Goal: Answer question/provide support: Share knowledge or assist other users

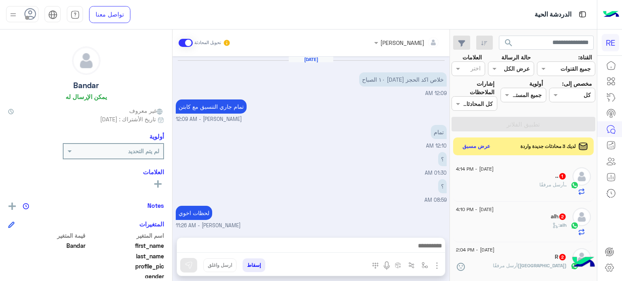
scroll to position [154, 0]
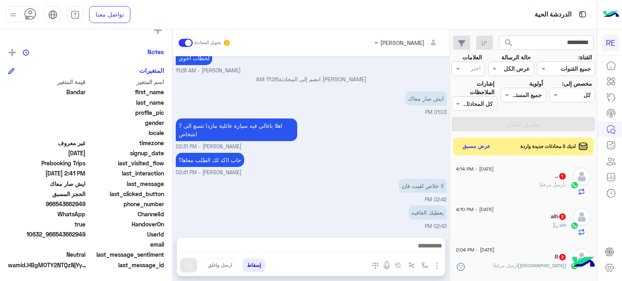
click at [499, 36] on button "search" at bounding box center [509, 44] width 20 height 17
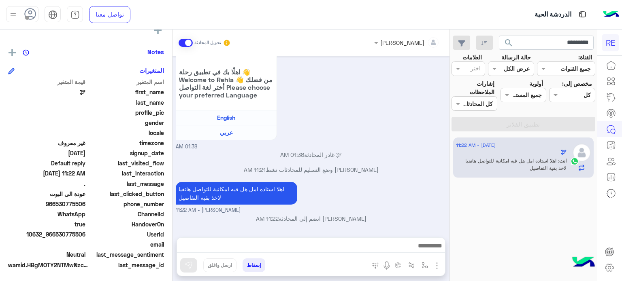
scroll to position [282, 0]
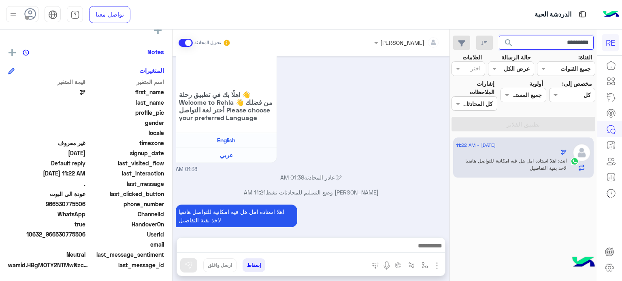
click at [536, 37] on input "*********" at bounding box center [546, 43] width 95 height 15
paste input "text"
type input "*********"
click at [499, 36] on button "search" at bounding box center [509, 44] width 20 height 17
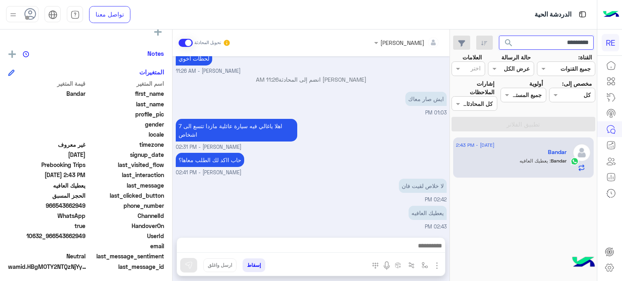
scroll to position [154, 0]
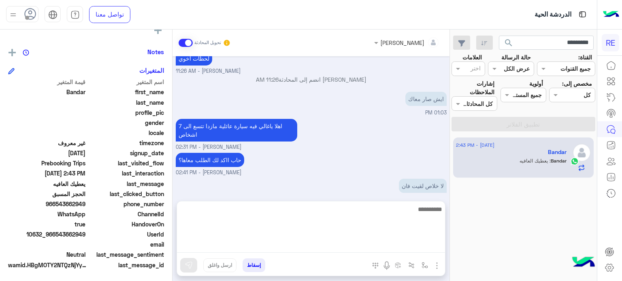
click at [370, 245] on textarea at bounding box center [311, 228] width 268 height 49
type textarea "**********"
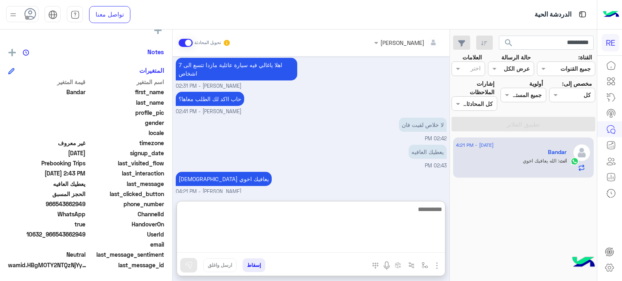
scroll to position [165, 0]
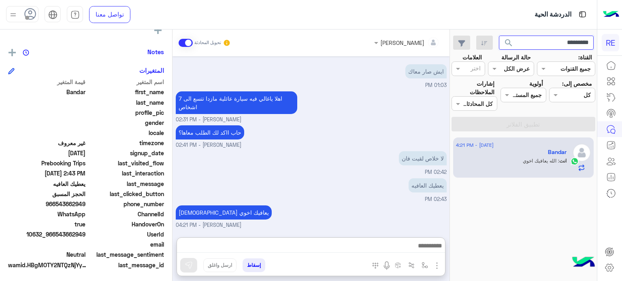
click at [543, 40] on input "*********" at bounding box center [546, 43] width 95 height 15
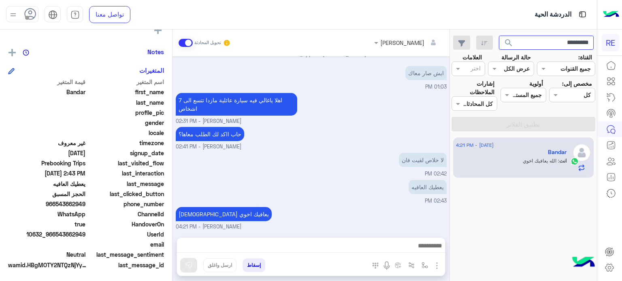
click at [543, 40] on input "*********" at bounding box center [546, 43] width 95 height 15
click at [499, 36] on button "search" at bounding box center [509, 44] width 20 height 17
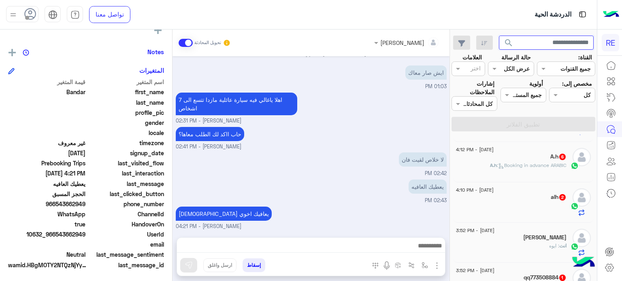
scroll to position [128, 0]
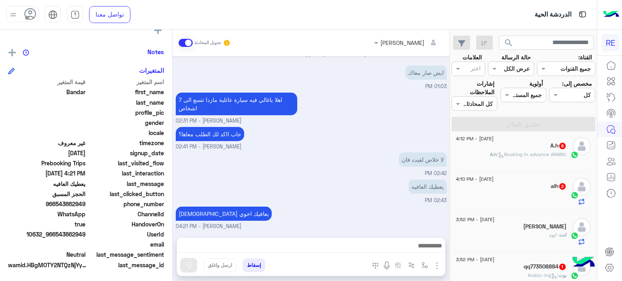
click at [526, 150] on div "A.h 6" at bounding box center [511, 147] width 111 height 9
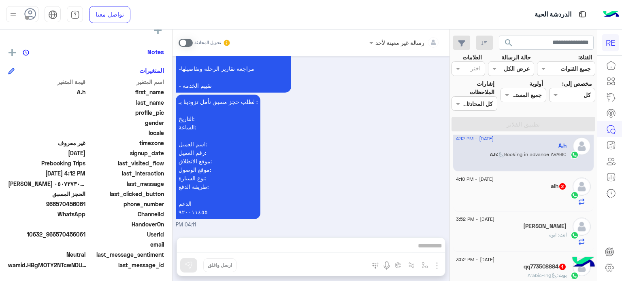
scroll to position [768, 0]
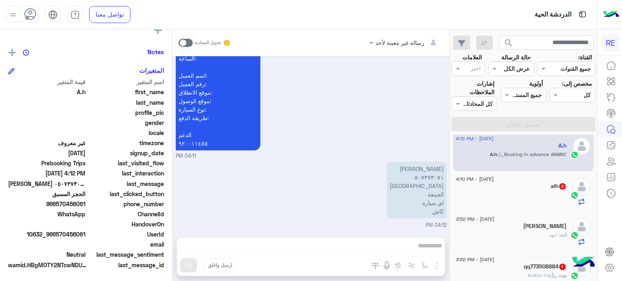
click at [342, 240] on div "رسالة غير معينة لأحد تحويل المحادثة [DATE] وعليكم السلام ،كيف اقدر اساعدك اهلًا…" at bounding box center [310, 157] width 277 height 255
click at [182, 43] on span at bounding box center [186, 43] width 14 height 8
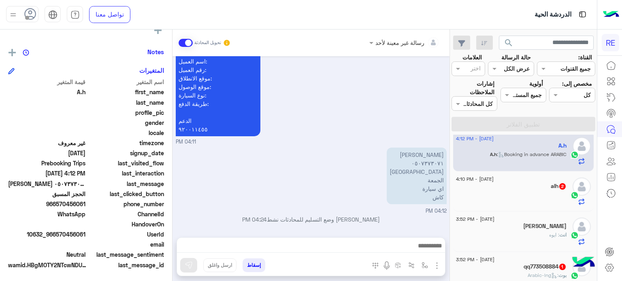
scroll to position [782, 0]
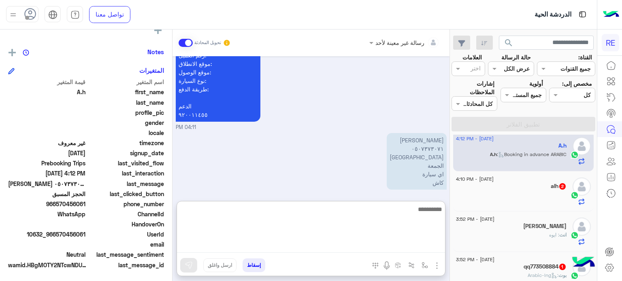
click at [315, 246] on textarea at bounding box center [311, 228] width 268 height 49
type textarea "*"
type textarea "**********"
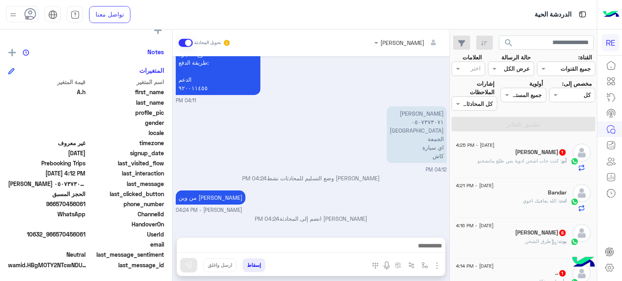
scroll to position [823, 0]
click at [537, 40] on input "text" at bounding box center [546, 43] width 95 height 15
paste input "*********"
type input "*********"
click at [499, 36] on button "search" at bounding box center [509, 44] width 20 height 17
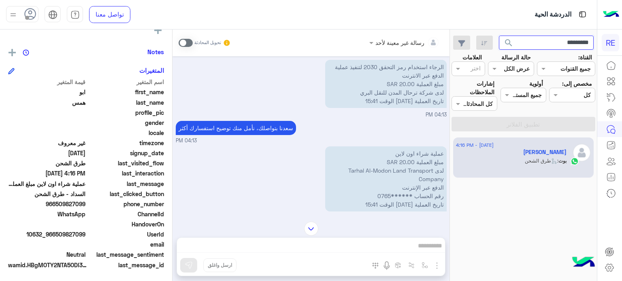
scroll to position [509, 0]
click at [440, 149] on p "عملية شراء اون لاين مبلغ العملية 20.00 SAR لدى Tarhal Al-Modon Land Transport C…" at bounding box center [385, 179] width 121 height 65
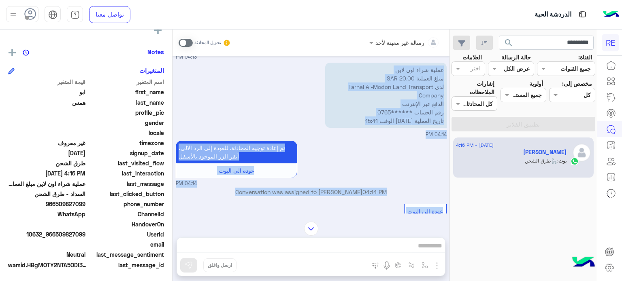
scroll to position [605, 0]
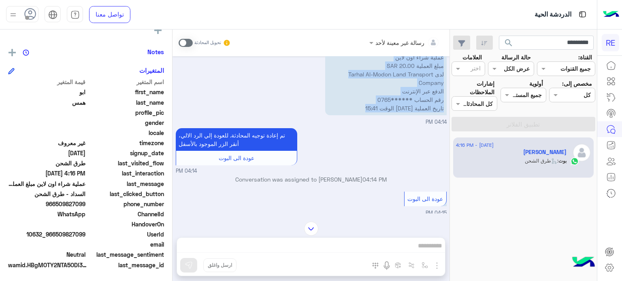
drag, startPoint x: 440, startPoint y: 149, endPoint x: 312, endPoint y: 111, distance: 133.4
click at [312, 111] on div "عملية شراء اون لاين مبلغ العملية 20.00 SAR لدى Tarhal Al-Modon Land Transport C…" at bounding box center [311, 87] width 271 height 78
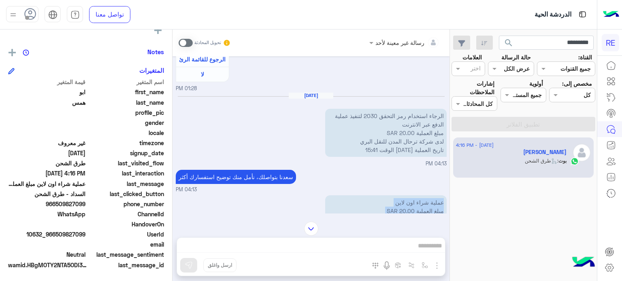
scroll to position [434, 0]
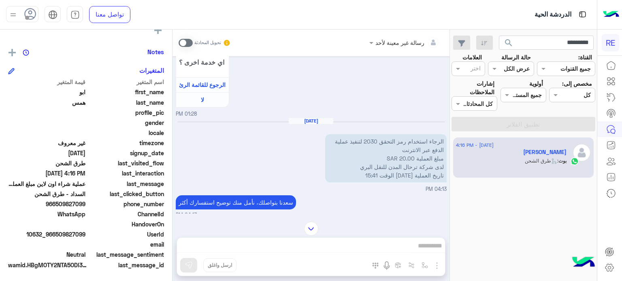
click at [425, 139] on p "الرجاء استخدام رمز التحقق 2030 لتنفيذ عملية الدفع عبر الانترنت مبلغ العملية 20.…" at bounding box center [385, 158] width 121 height 48
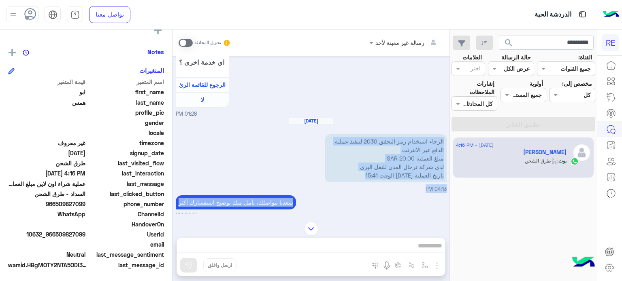
drag, startPoint x: 425, startPoint y: 139, endPoint x: 402, endPoint y: 193, distance: 58.1
click at [402, 193] on div "[DATE] عزيزي الكابتن بخصوص طلبات سحب الرصيد من المحفظة حيث نبذل قصارى جهدنا لإج…" at bounding box center [310, 134] width 277 height 157
click at [434, 140] on p "الرجاء استخدام رمز التحقق 2030 لتنفيذ عملية الدفع عبر الانترنت مبلغ العملية 20.…" at bounding box center [385, 158] width 121 height 48
drag, startPoint x: 434, startPoint y: 140, endPoint x: 347, endPoint y: 176, distance: 93.8
click at [347, 176] on p "الرجاء استخدام رمز التحقق 2030 لتنفيذ عملية الدفع عبر الانترنت مبلغ العملية 20.…" at bounding box center [385, 158] width 121 height 48
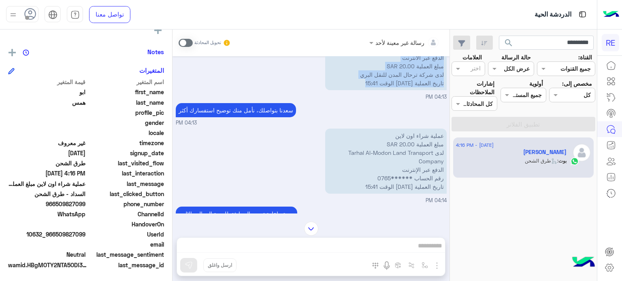
scroll to position [506, 0]
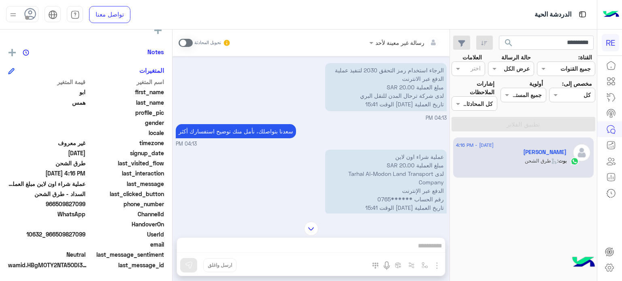
click at [379, 241] on div "رسالة غير معينة لأحد تحويل المحادثة [DATE] عزيزي الكابتن بخصوص طلبات سحب الرصيد…" at bounding box center [310, 157] width 277 height 255
click at [183, 39] on span at bounding box center [186, 43] width 14 height 8
click at [279, 245] on div "رسالة غير معينة لأحد تحويل المحادثة [DATE] عزيزي الكابتن بخصوص طلبات سحب الرصيد…" at bounding box center [310, 157] width 277 height 255
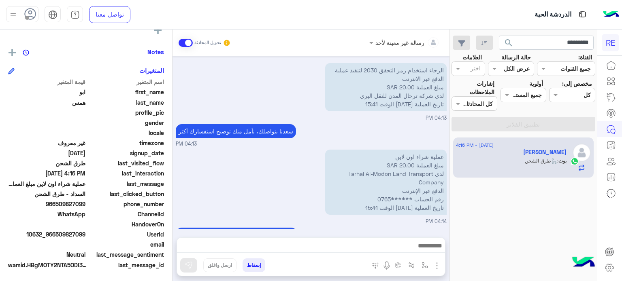
click at [279, 245] on div "رسالة غير معينة لأحد تحويل المحادثة [DATE] عزيزي الكابتن بخصوص طلبات سحب الرصيد…" at bounding box center [310, 157] width 277 height 255
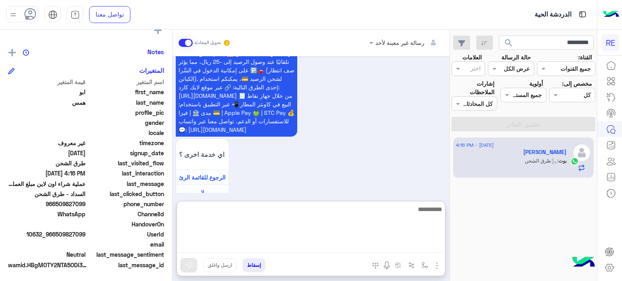
click at [279, 245] on textarea at bounding box center [311, 228] width 268 height 49
type textarea "**********"
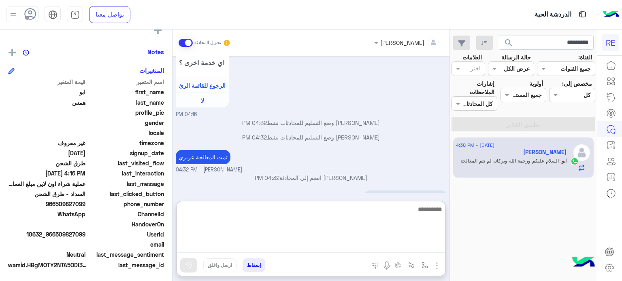
scroll to position [1298, 0]
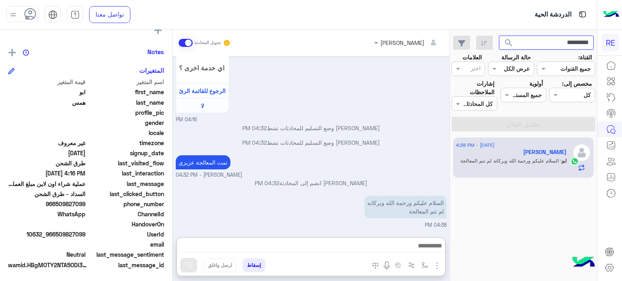
click at [534, 47] on input "*********" at bounding box center [546, 43] width 95 height 15
click at [499, 36] on button "search" at bounding box center [509, 44] width 20 height 17
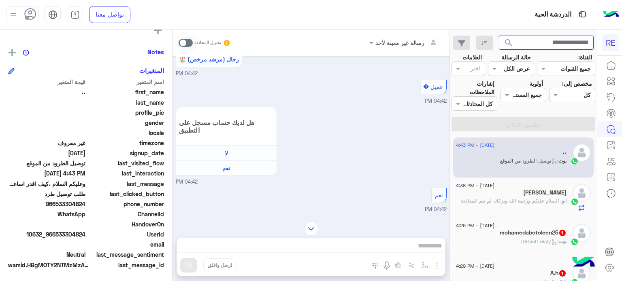
scroll to position [1192, 0]
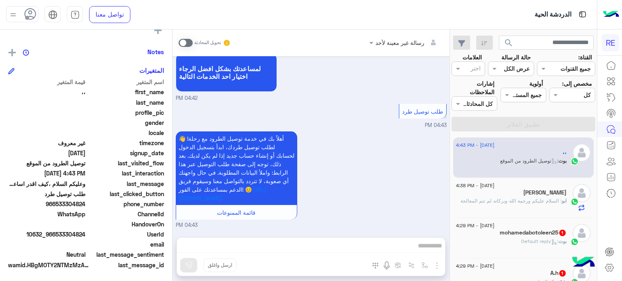
click at [356, 243] on div "رسالة غير معينة لأحد تحويل المحادثة [DATE] يمكنك إلاطلاع على القائمة التالية لم…" at bounding box center [310, 157] width 277 height 255
click at [184, 44] on span at bounding box center [186, 43] width 14 height 8
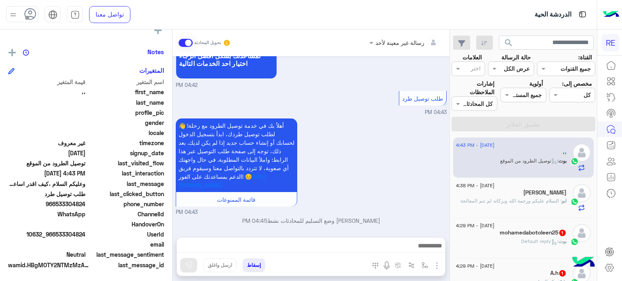
scroll to position [1207, 0]
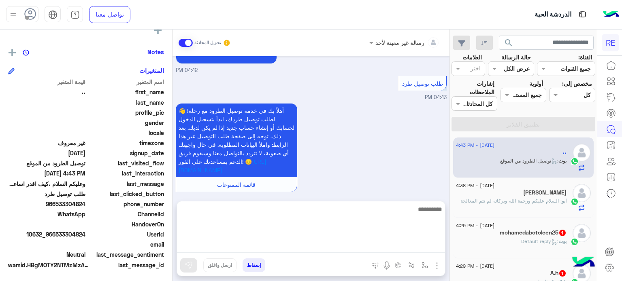
click at [291, 243] on textarea at bounding box center [311, 228] width 268 height 49
type textarea "**********"
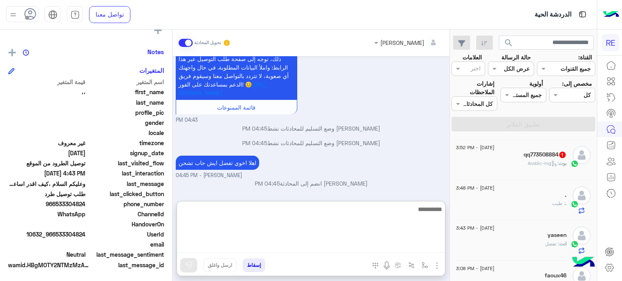
scroll to position [360, 0]
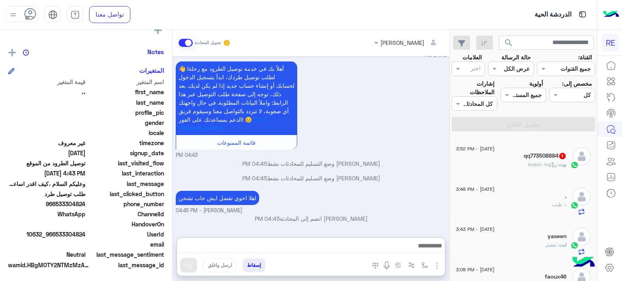
click at [541, 160] on h5 "qq773508884 1" at bounding box center [545, 156] width 43 height 7
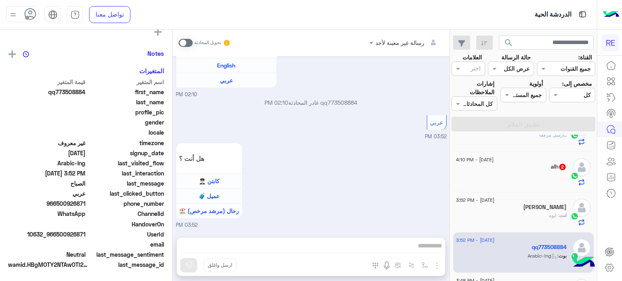
scroll to position [267, 0]
click at [535, 175] on div at bounding box center [511, 180] width 111 height 14
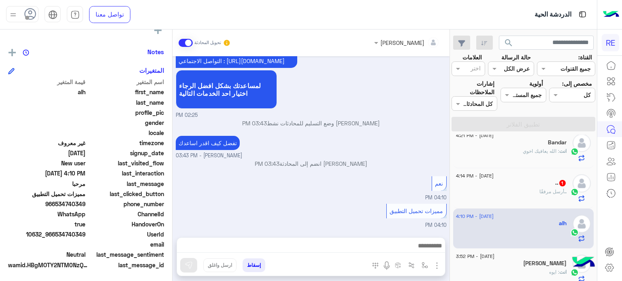
scroll to position [211, 0]
click at [504, 183] on div ".. 1" at bounding box center [511, 185] width 111 height 9
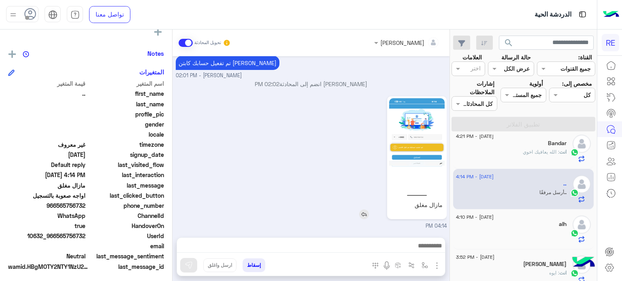
scroll to position [154, 0]
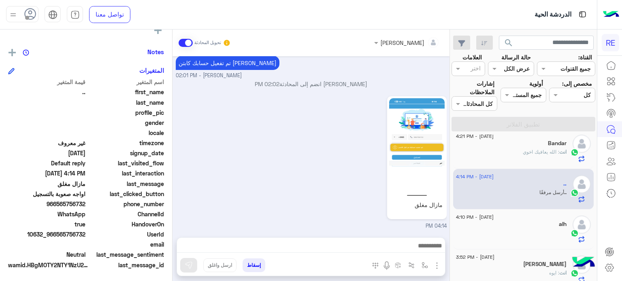
drag, startPoint x: 87, startPoint y: 234, endPoint x: 57, endPoint y: 239, distance: 30.4
click at [57, 239] on div "UserId 10632_966565756732" at bounding box center [86, 235] width 156 height 10
copy span "565756732"
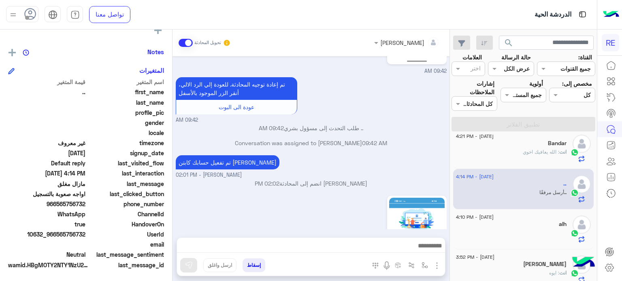
scroll to position [322, 0]
